Goal: Go to known website: Go to known website

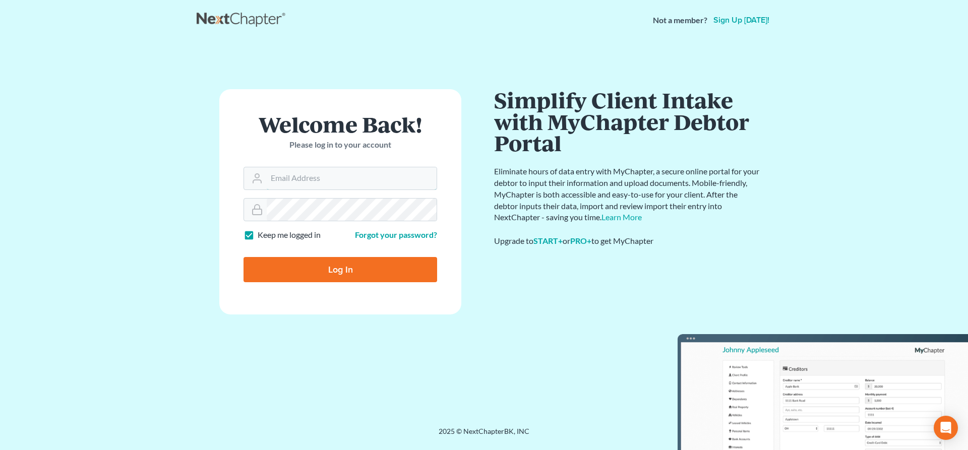
type input "[EMAIL_ADDRESS][DOMAIN_NAME]"
type input "Thinking..."
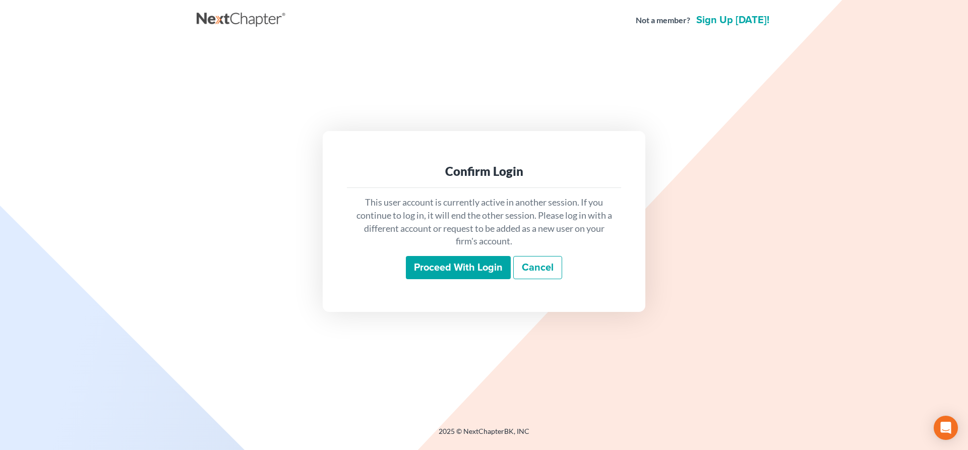
click at [449, 266] on input "Proceed with login" at bounding box center [458, 267] width 105 height 23
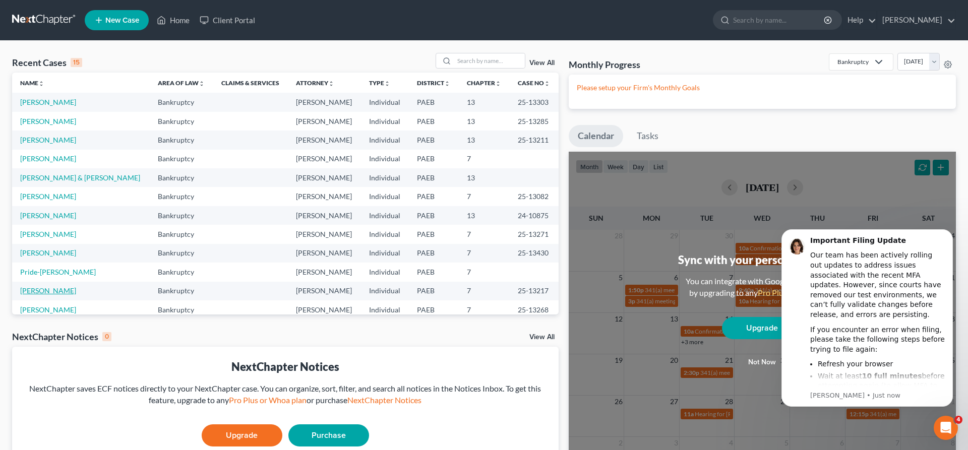
click at [35, 288] on link "[PERSON_NAME]" at bounding box center [48, 290] width 56 height 9
